Goal: Check status: Check status

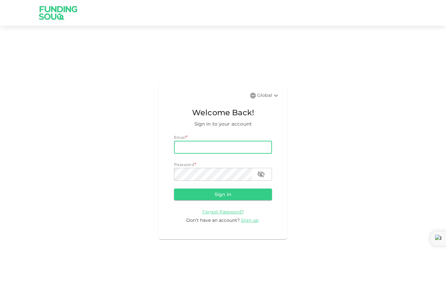
type input "ucf.daoudi@gmail.com"
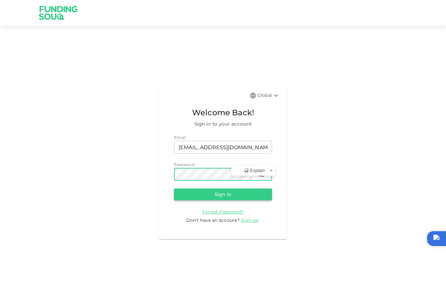
click at [205, 193] on button "Sign in" at bounding box center [223, 194] width 98 height 12
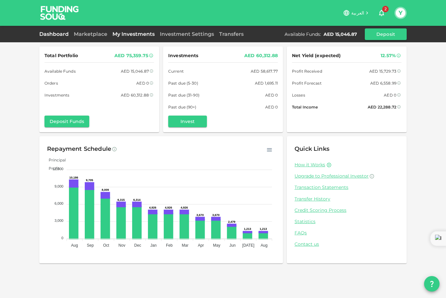
click at [132, 34] on link "My Investments" at bounding box center [133, 34] width 47 height 6
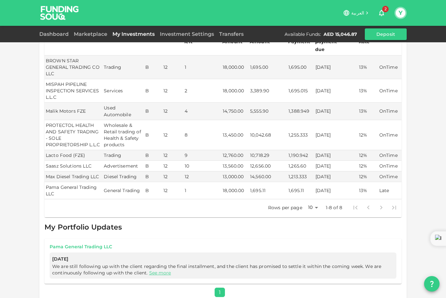
scroll to position [86, 0]
click at [159, 270] on link "See more" at bounding box center [160, 273] width 22 height 6
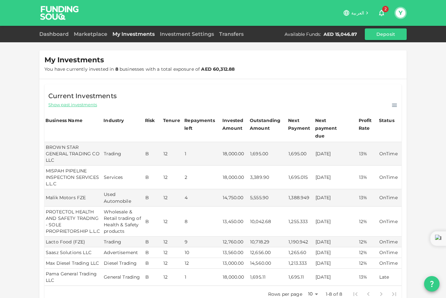
scroll to position [0, 0]
click at [321, 215] on td "28/08/2025" at bounding box center [337, 221] width 44 height 30
click at [322, 213] on td "28/08/2025" at bounding box center [337, 221] width 44 height 30
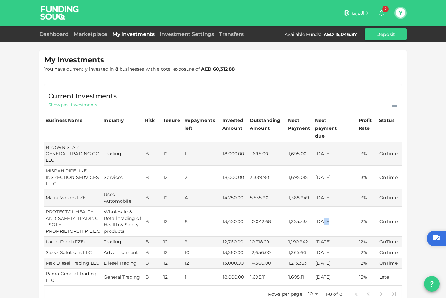
click at [322, 213] on td "28/08/2025" at bounding box center [337, 221] width 44 height 30
